Goal: Information Seeking & Learning: Learn about a topic

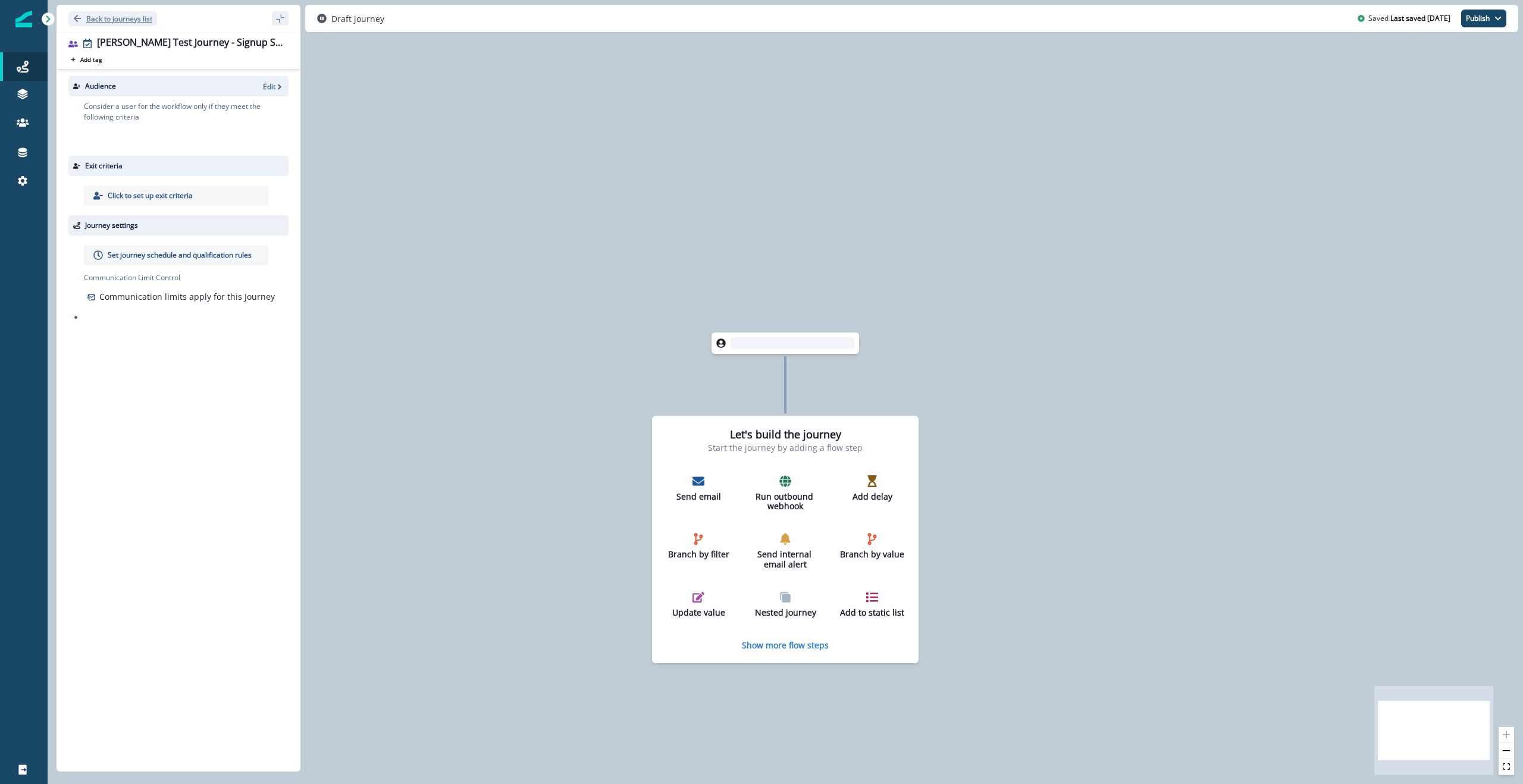
click at [93, 16] on p "Back to journeys list" at bounding box center [119, 19] width 66 height 10
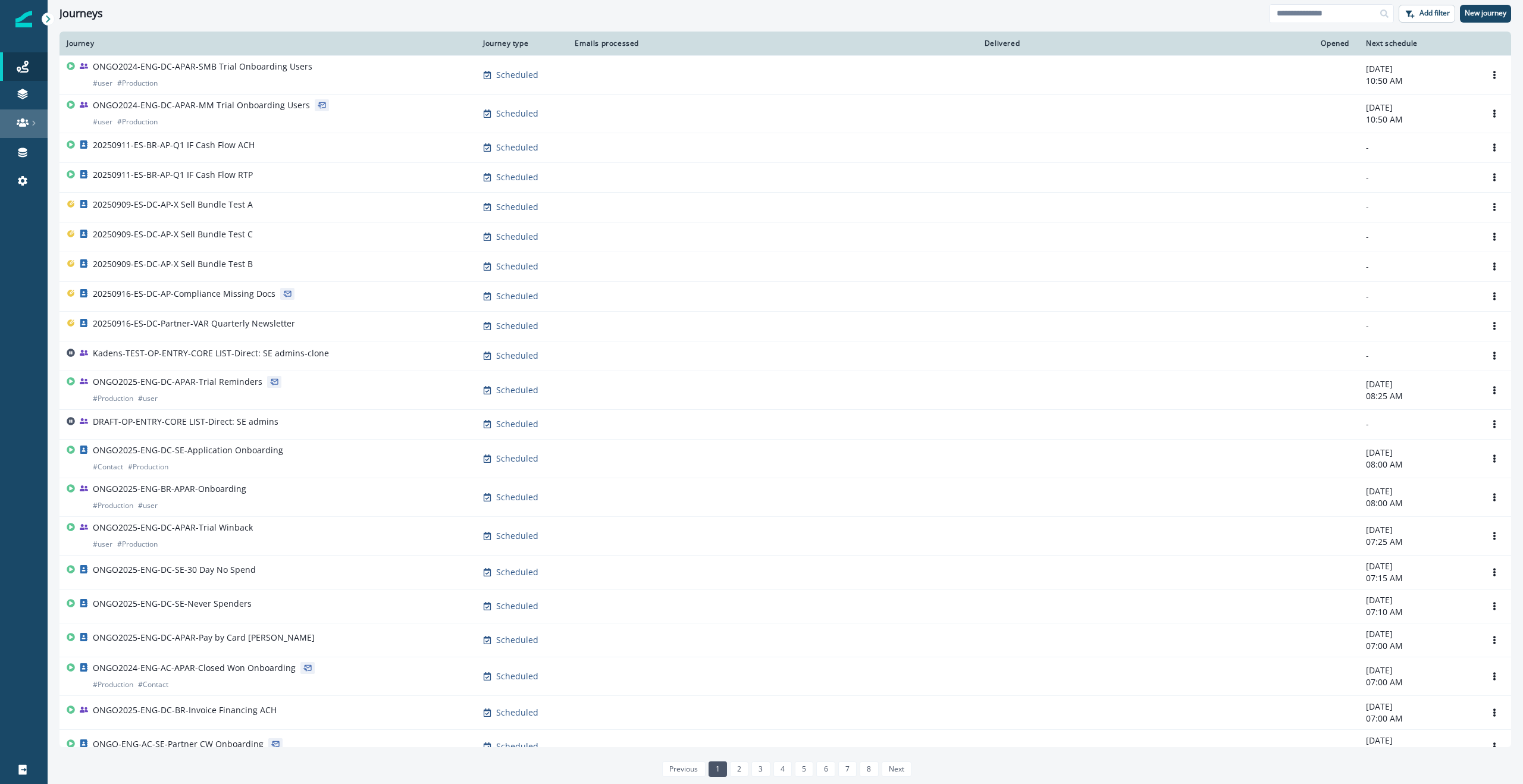
click at [32, 124] on icon at bounding box center [33, 122] width 6 height 6
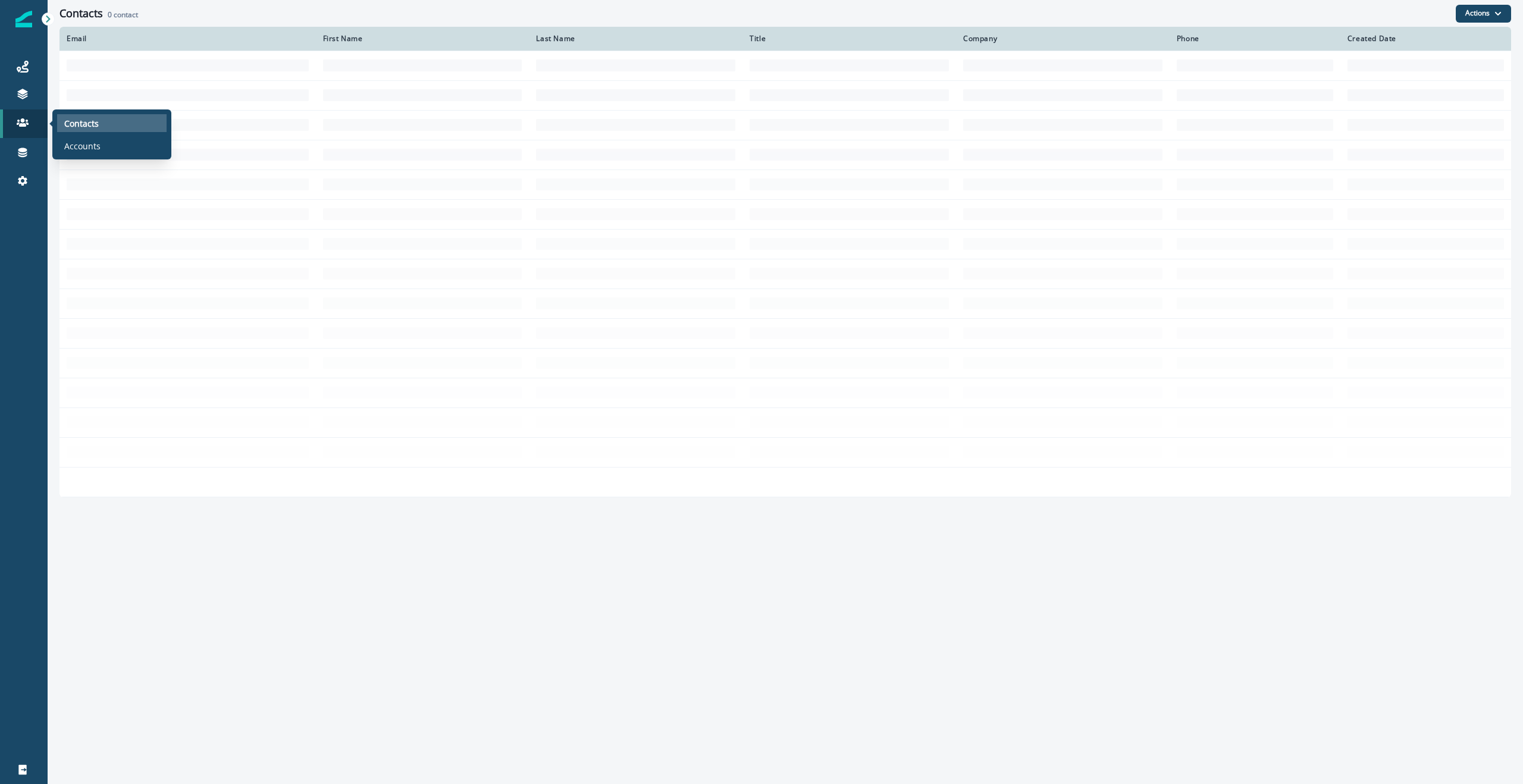
click at [80, 128] on p "Contacts" at bounding box center [82, 123] width 34 height 12
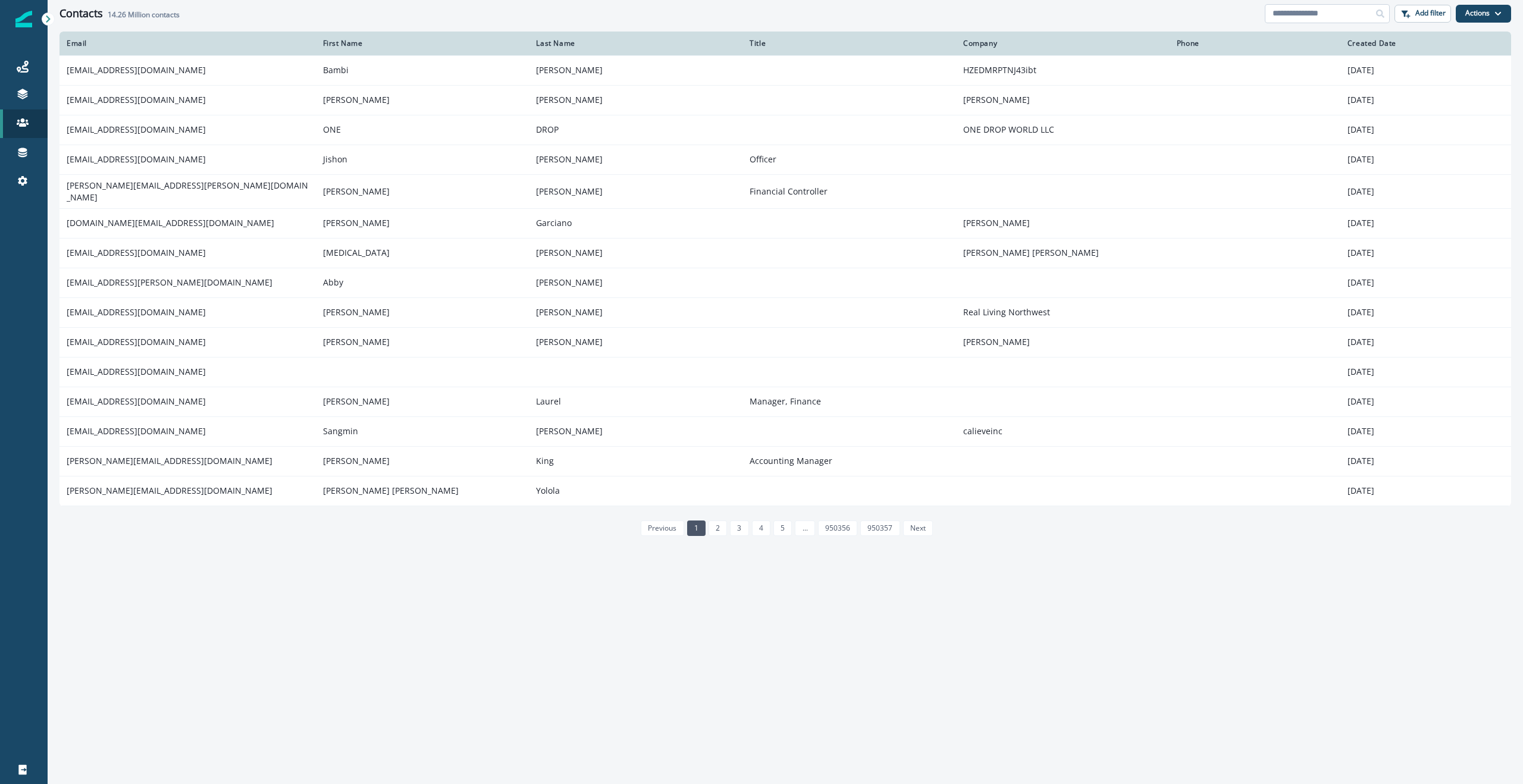
click at [1302, 20] on input at bounding box center [1327, 13] width 125 height 19
paste input "**********"
type input "**********"
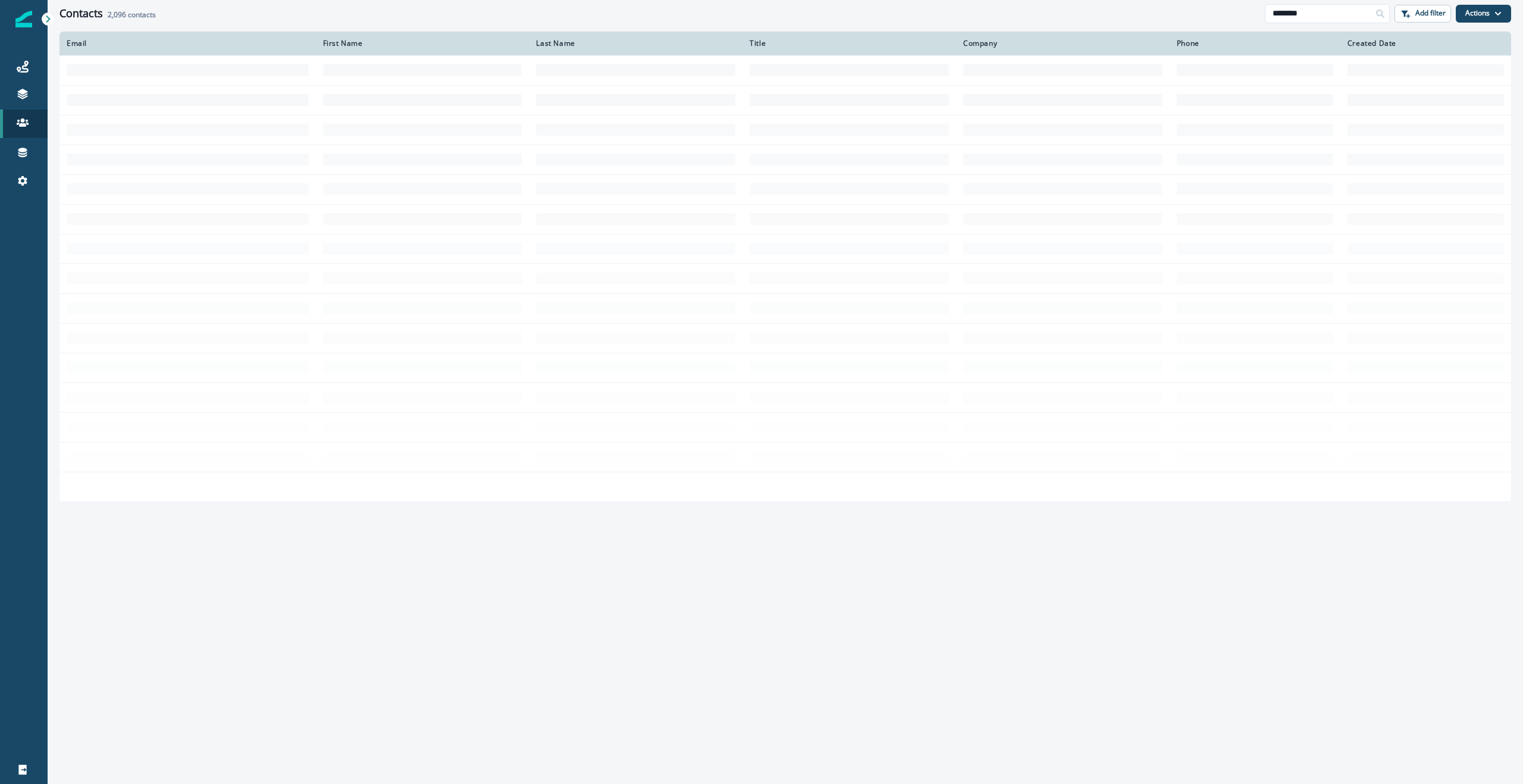
type input "********"
click at [207, 19] on div "Contacts 2,096 contacts" at bounding box center [662, 14] width 1206 height 13
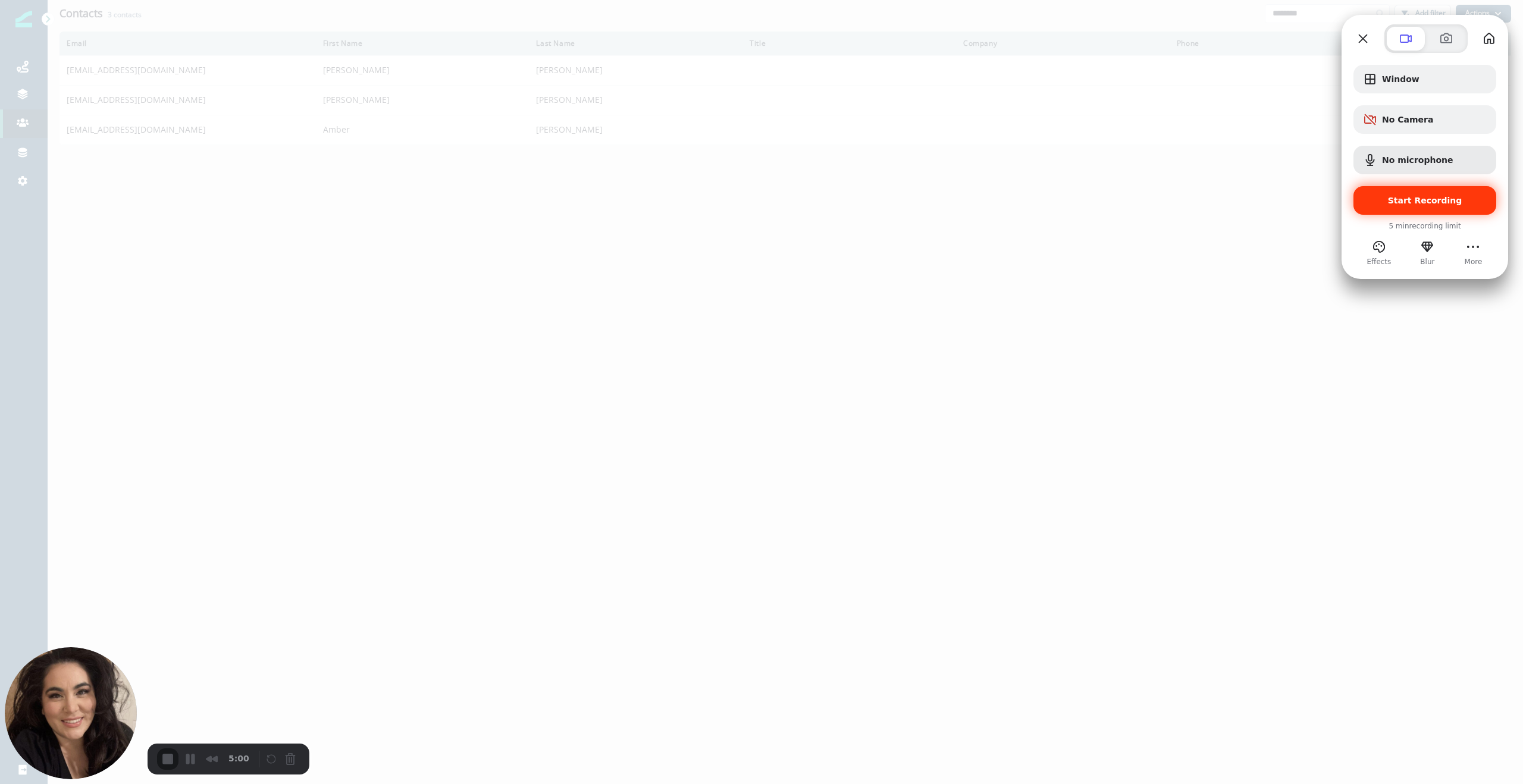
click at [1430, 205] on span "Start Recording" at bounding box center [1425, 201] width 74 height 10
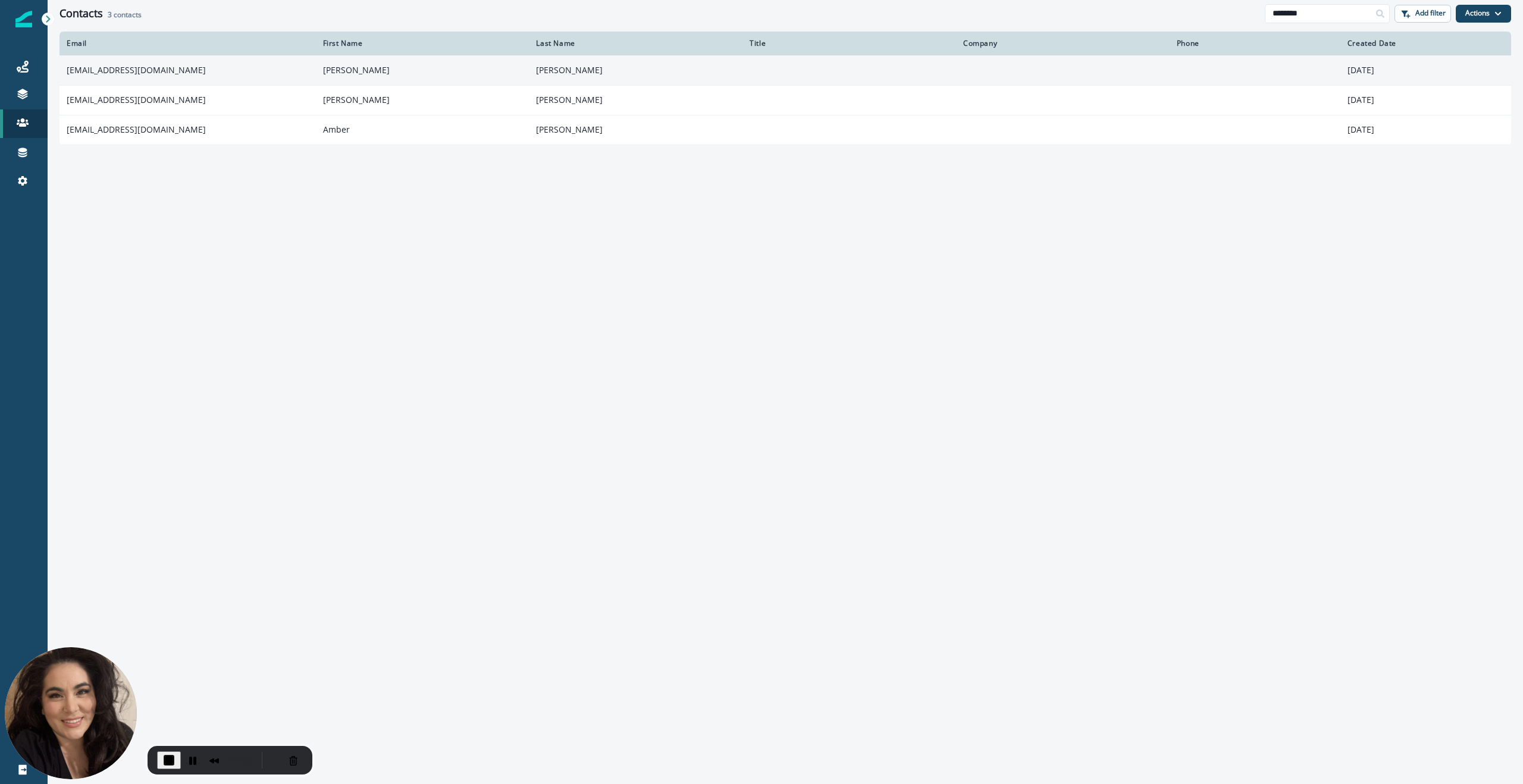
click at [169, 63] on td "rhart123+09162025@gmail.com" at bounding box center [188, 70] width 256 height 29
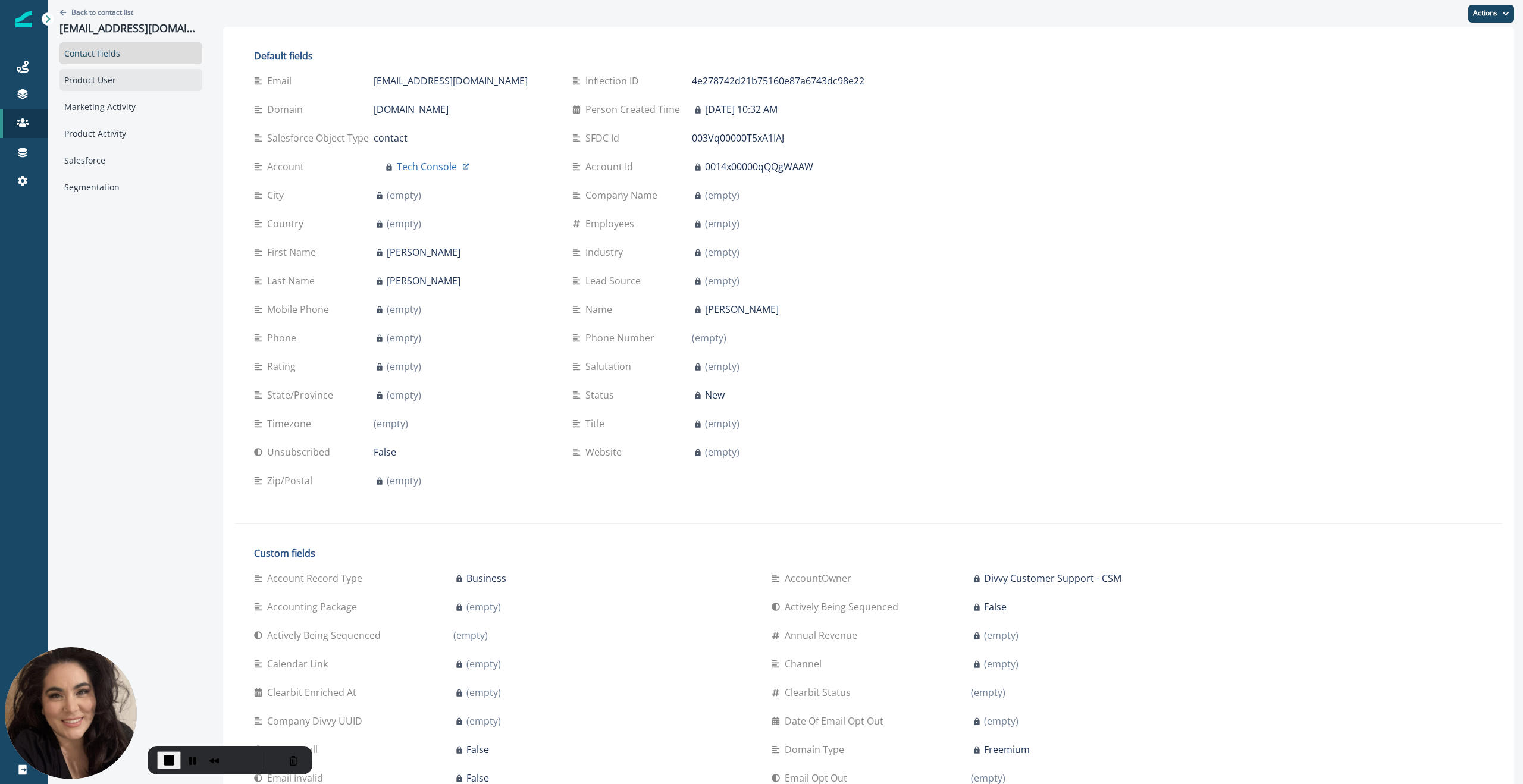
click at [105, 82] on div "Product User" at bounding box center [131, 80] width 143 height 22
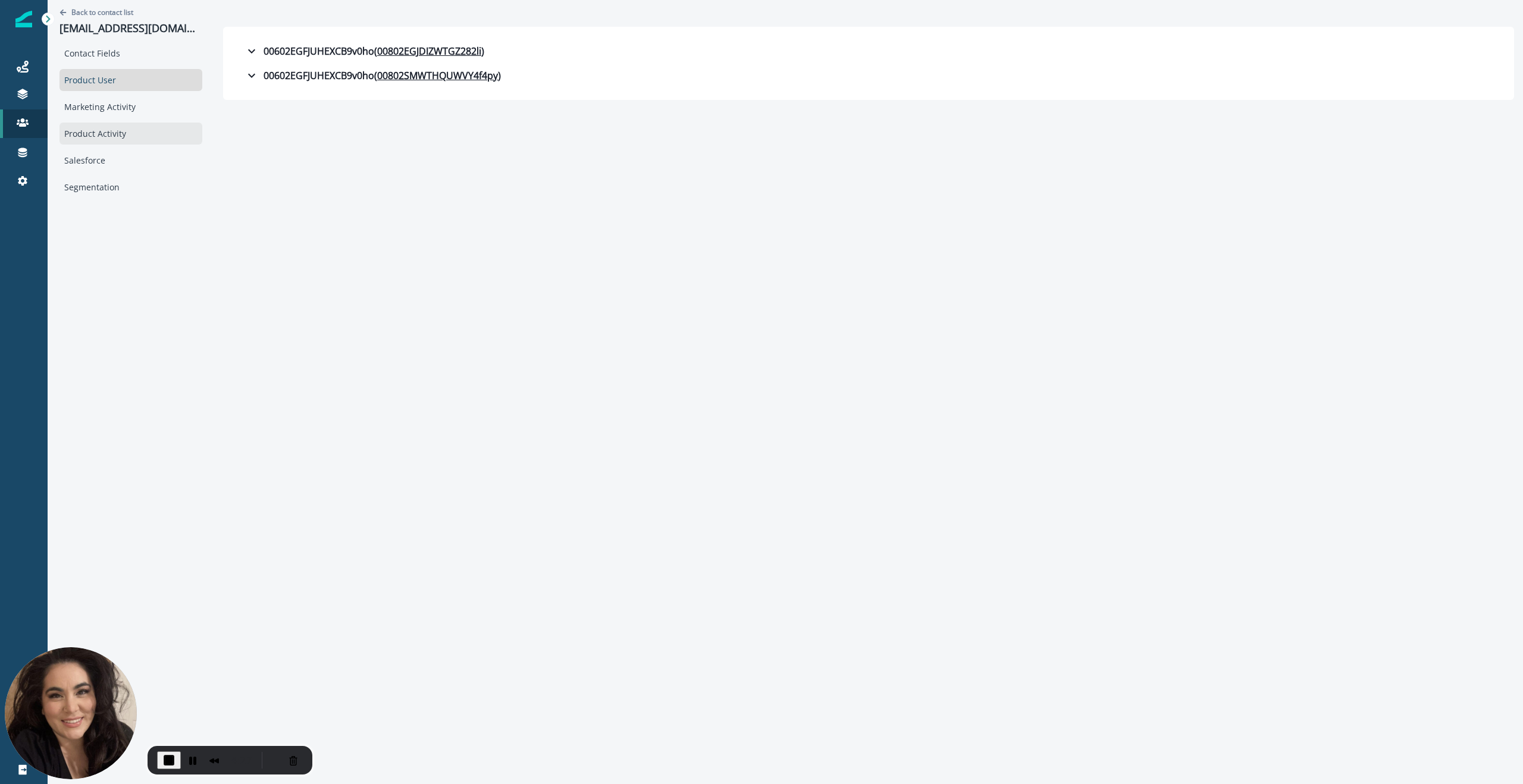
click at [89, 135] on div "Product Activity" at bounding box center [131, 133] width 143 height 22
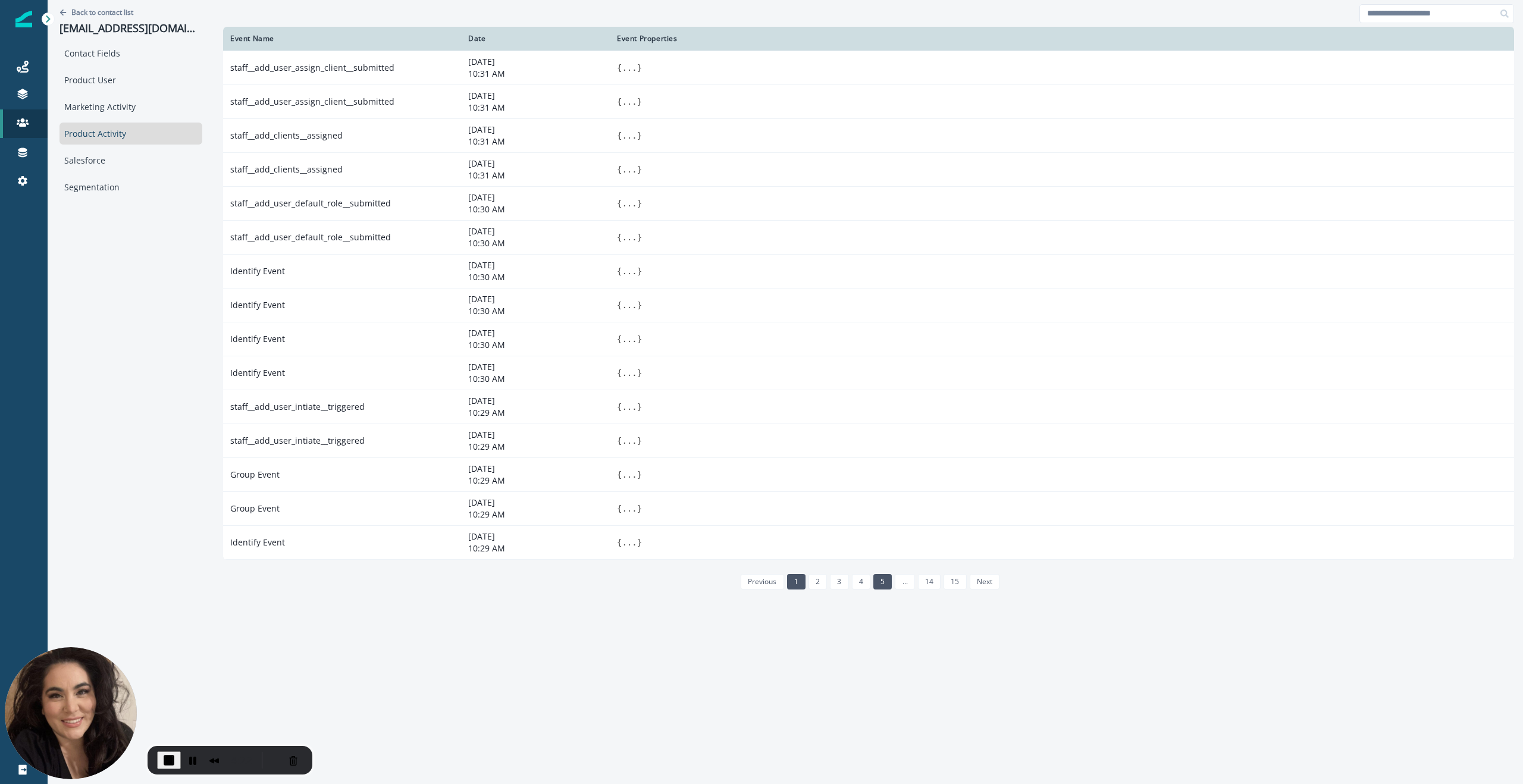
click at [886, 581] on link "5" at bounding box center [882, 581] width 19 height 16
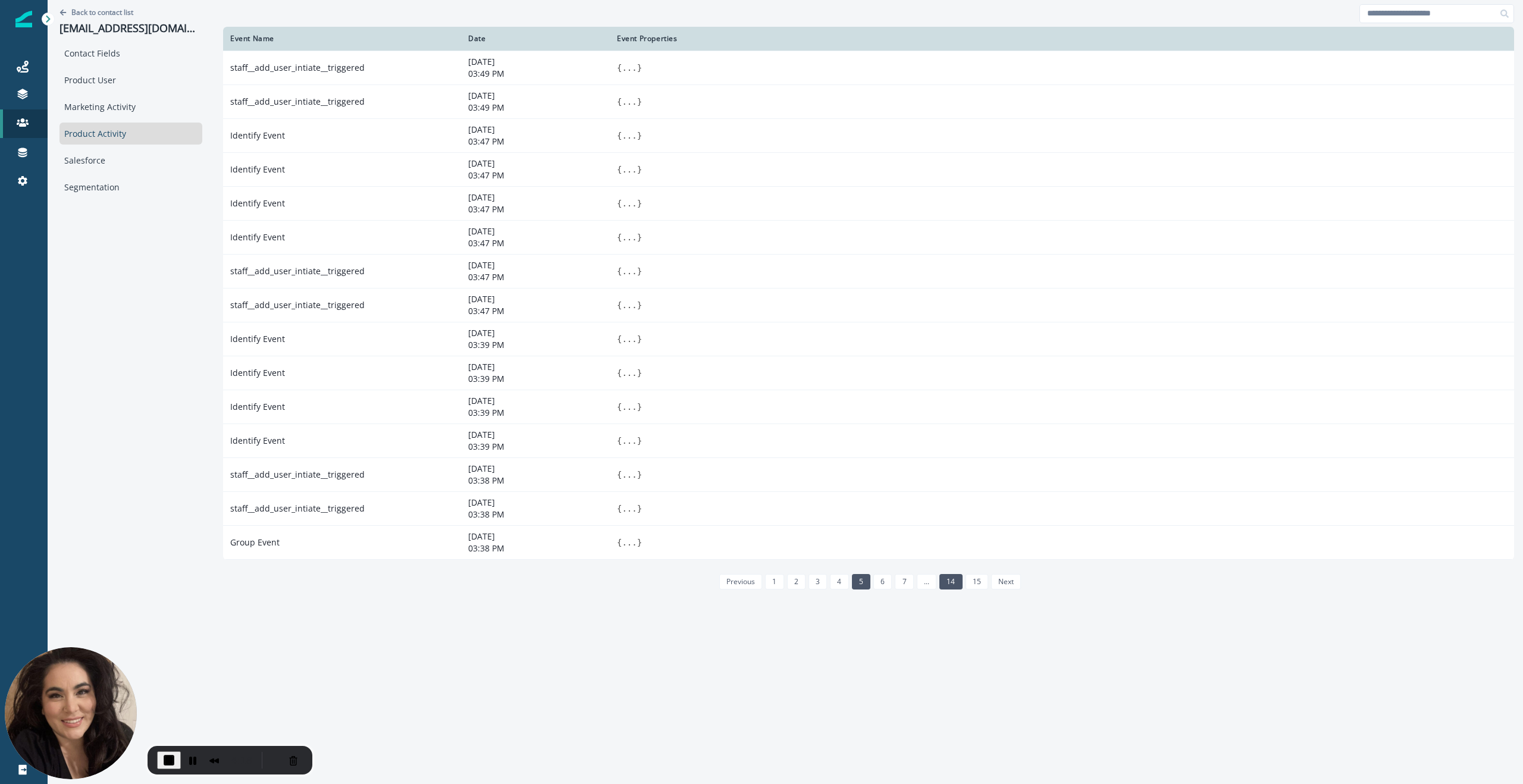
click at [957, 580] on link "14" at bounding box center [951, 581] width 23 height 16
click at [93, 53] on div "Contact Fields" at bounding box center [131, 53] width 143 height 22
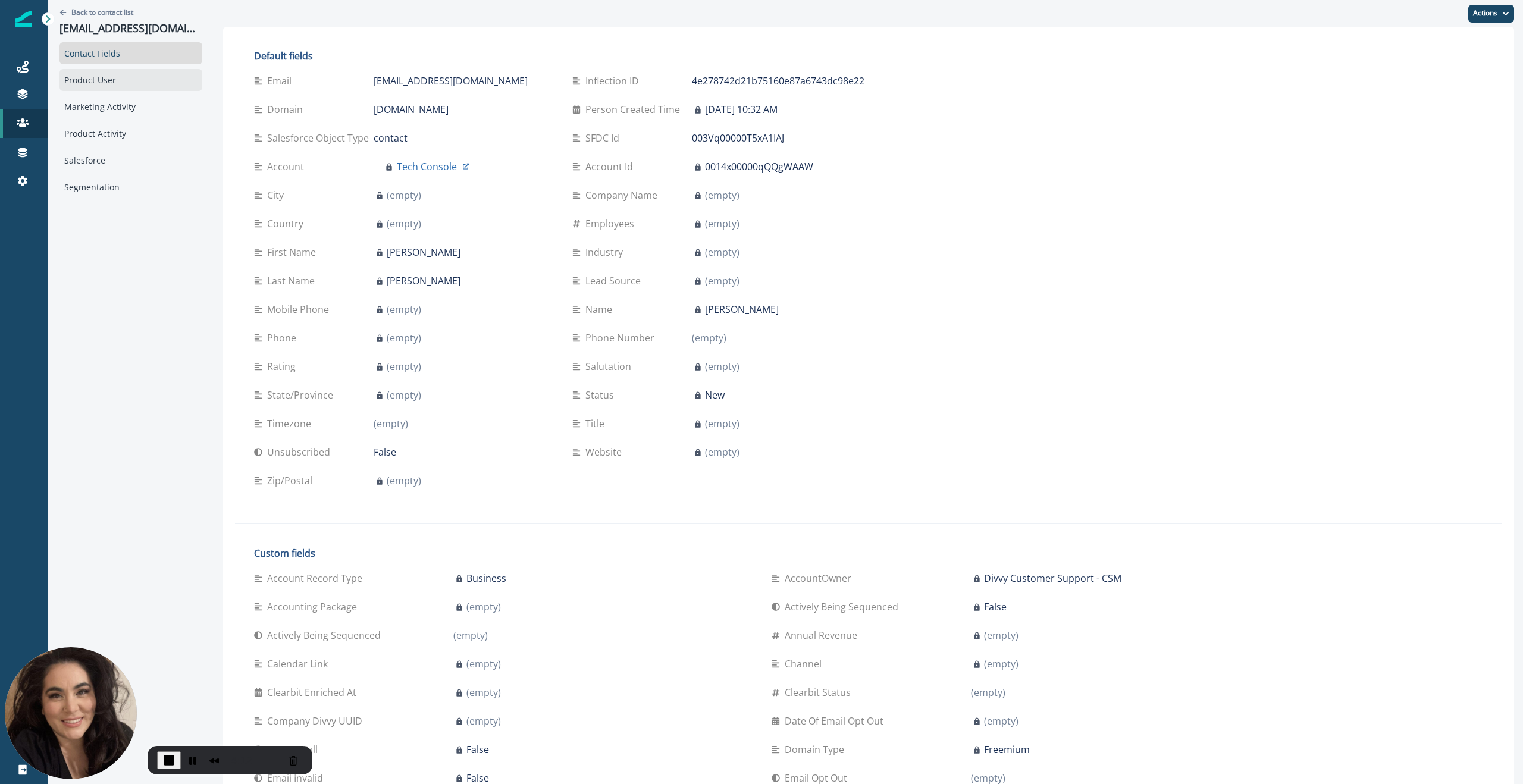
click at [70, 73] on div "Product User" at bounding box center [131, 80] width 143 height 22
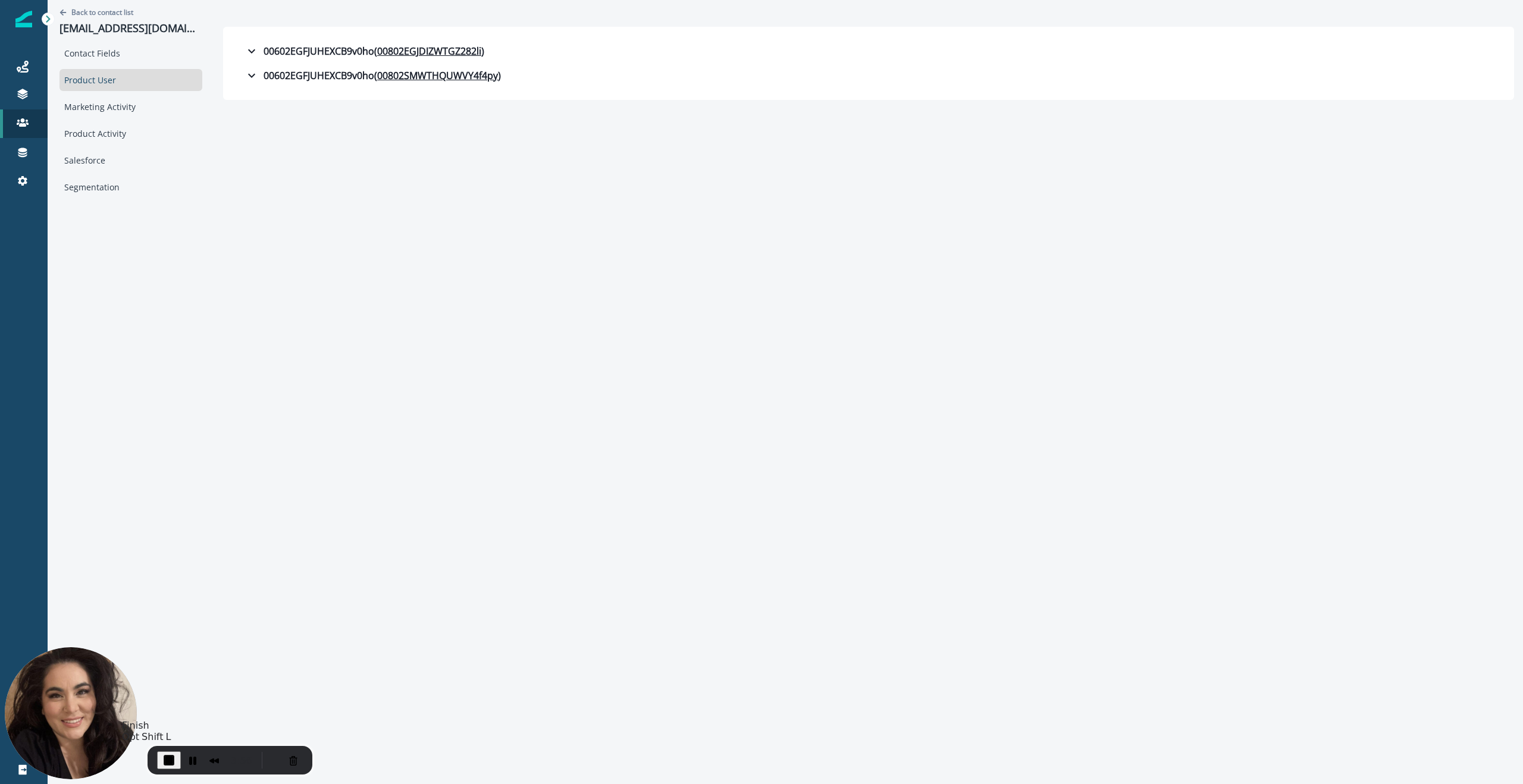
click at [170, 758] on span "End Recording" at bounding box center [168, 760] width 14 height 14
